Goal: Information Seeking & Learning: Learn about a topic

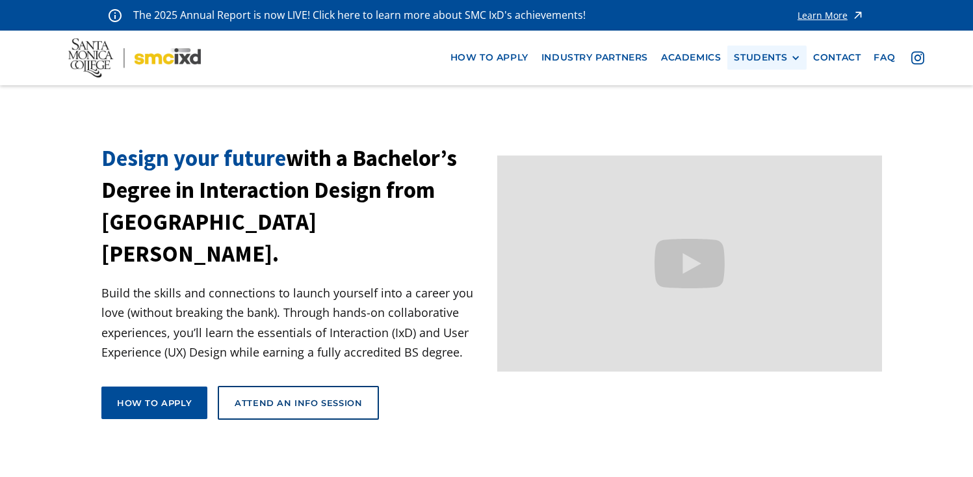
click at [752, 58] on div "STUDENTS" at bounding box center [760, 57] width 53 height 11
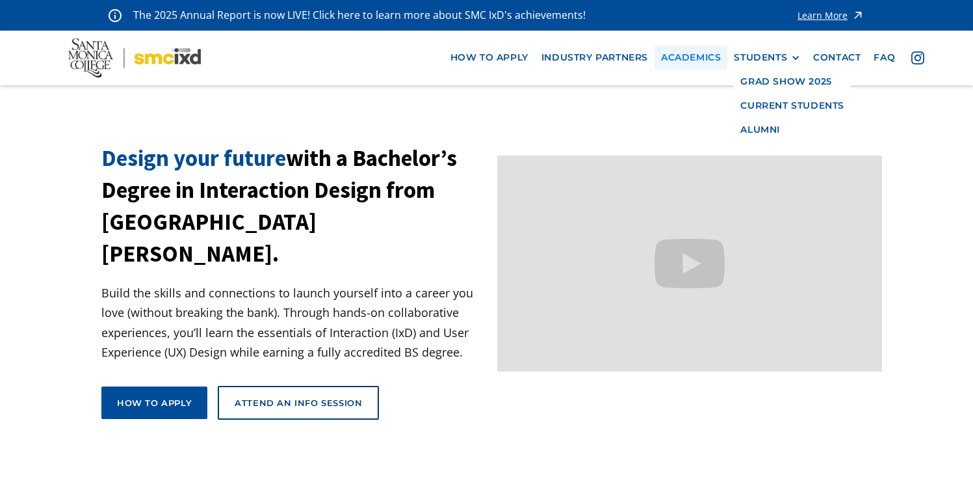
click at [691, 57] on link "Academics" at bounding box center [691, 58] width 73 height 24
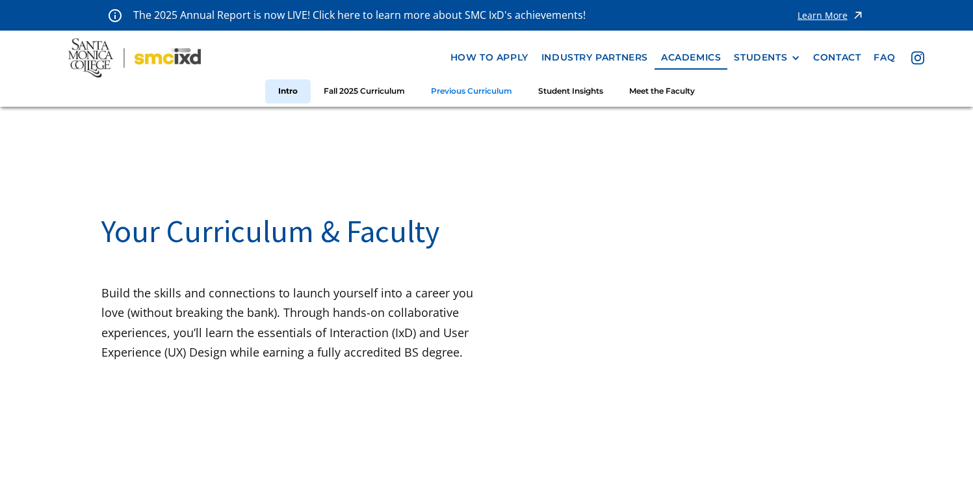
click at [484, 100] on link "Previous Curriculum" at bounding box center [471, 91] width 107 height 24
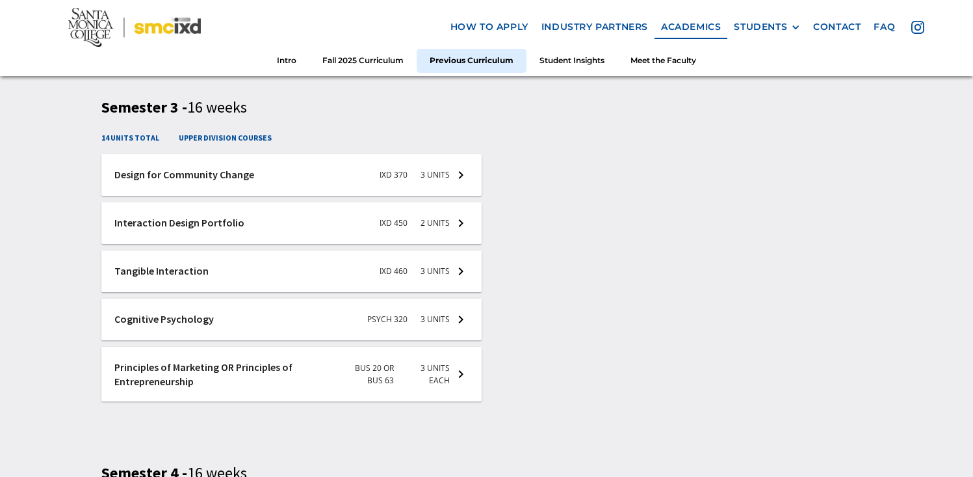
scroll to position [2603, 0]
